Goal: Task Accomplishment & Management: Complete application form

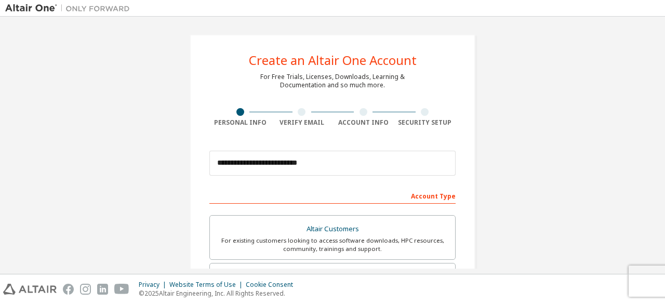
scroll to position [104, 0]
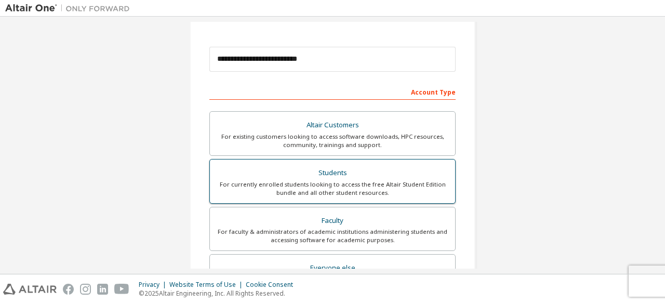
click at [319, 201] on label "Students For currently enrolled students looking to access the free Altair Stud…" at bounding box center [332, 181] width 246 height 45
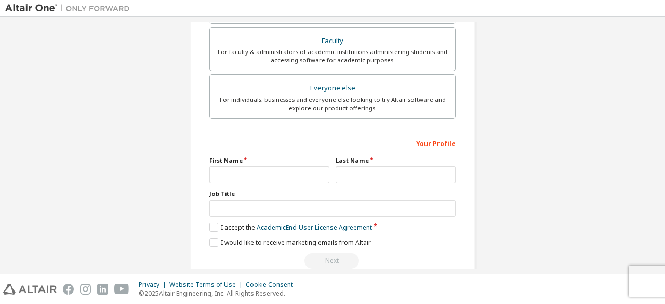
scroll to position [300, 0]
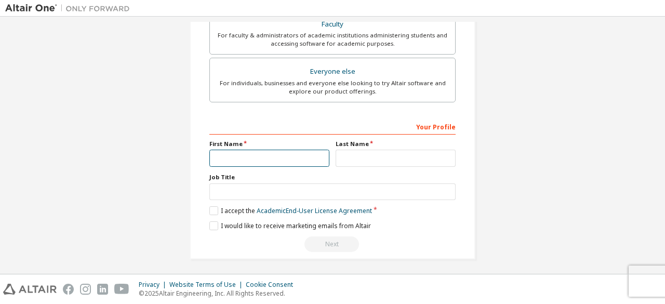
click at [273, 160] on input "text" at bounding box center [269, 158] width 120 height 17
type input "******"
click at [409, 147] on div "Last Name" at bounding box center [396, 153] width 126 height 27
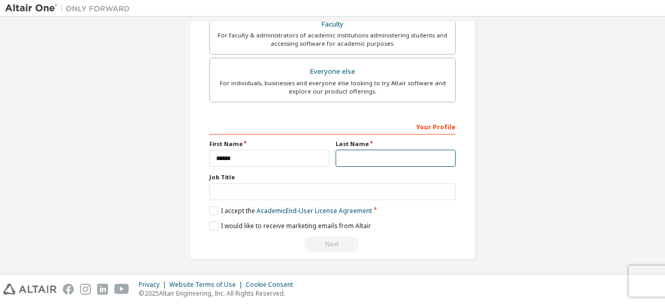
click at [408, 157] on input "text" at bounding box center [396, 158] width 120 height 17
type input "****"
click at [323, 207] on link "Academic End-User License Agreement" at bounding box center [314, 210] width 115 height 9
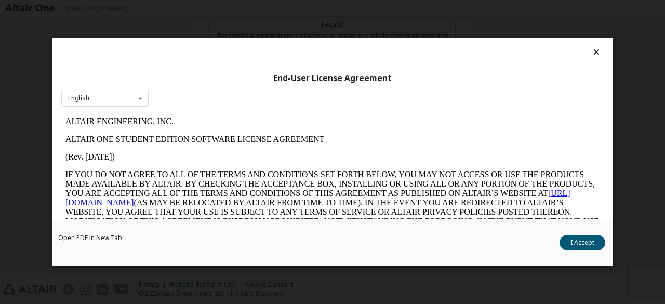
scroll to position [0, 0]
click at [587, 244] on button "I Accept" at bounding box center [583, 243] width 46 height 16
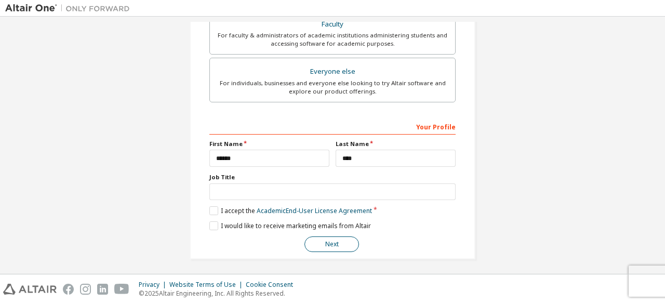
click at [323, 243] on button "Next" at bounding box center [332, 244] width 55 height 16
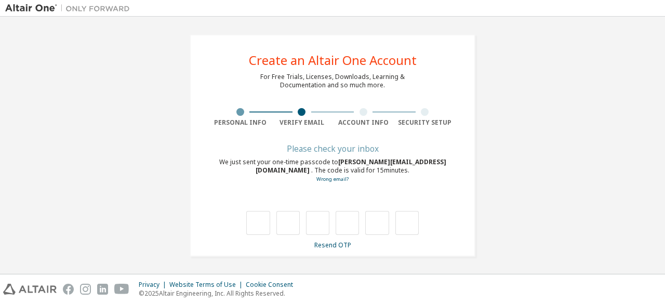
click at [503, 224] on div "**********" at bounding box center [332, 145] width 655 height 247
click at [265, 222] on input "text" at bounding box center [257, 223] width 23 height 24
type input "*"
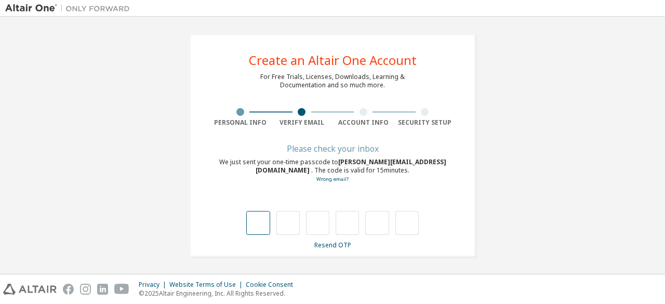
type input "*"
